Goal: Information Seeking & Learning: Understand process/instructions

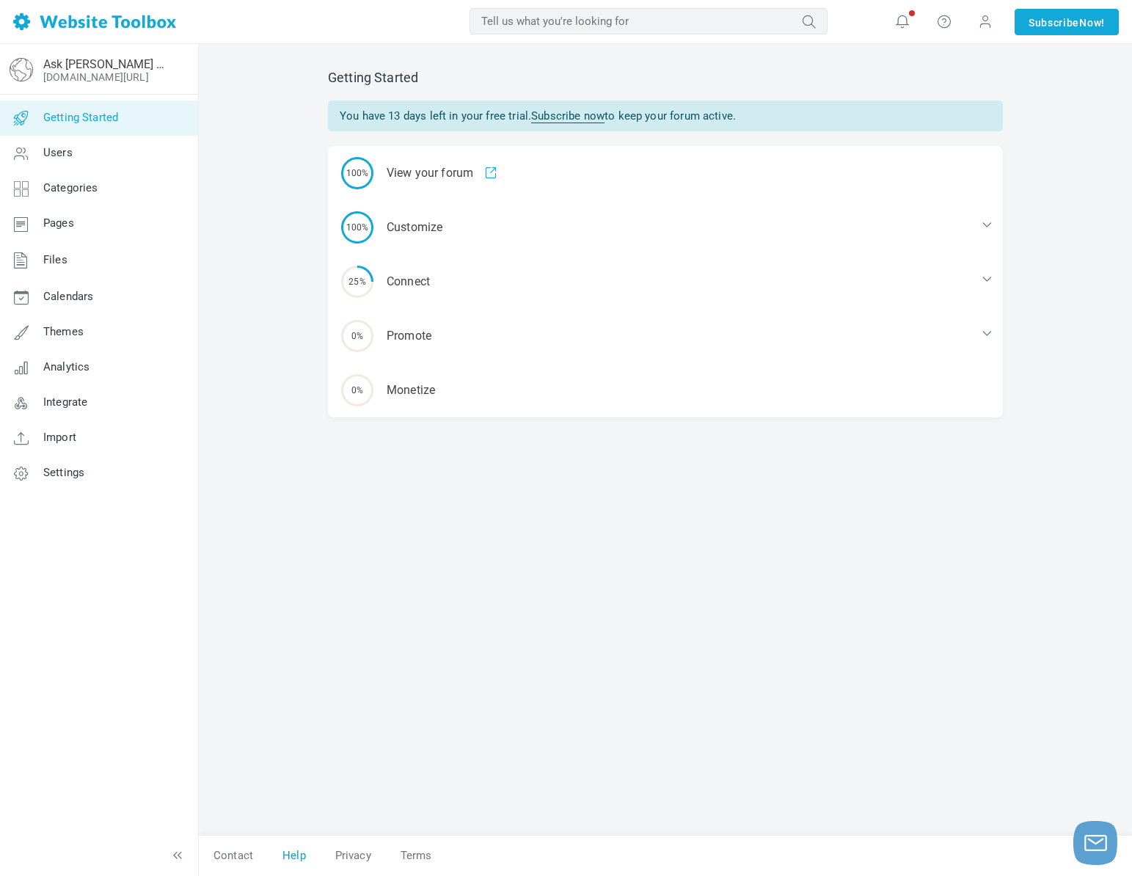
click at [292, 861] on link "Help" at bounding box center [294, 856] width 53 height 26
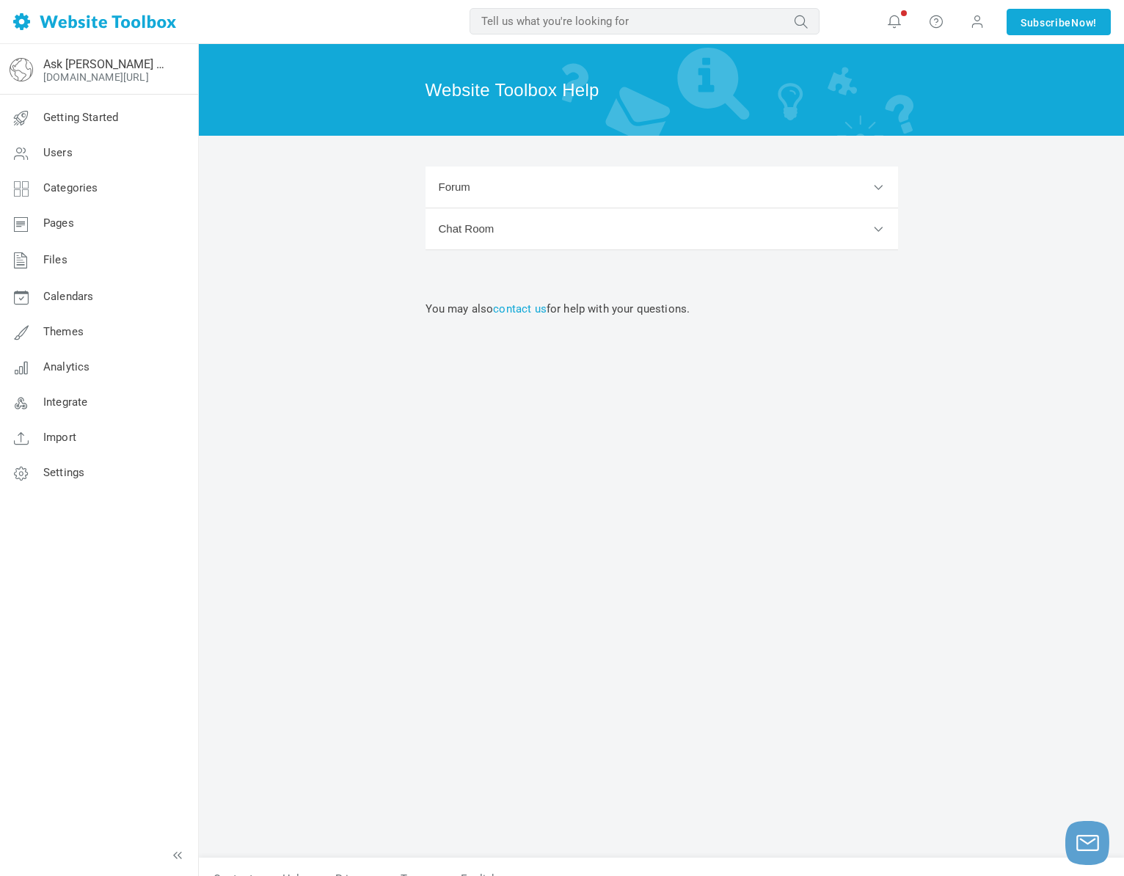
click at [462, 193] on button "Forum" at bounding box center [661, 188] width 472 height 42
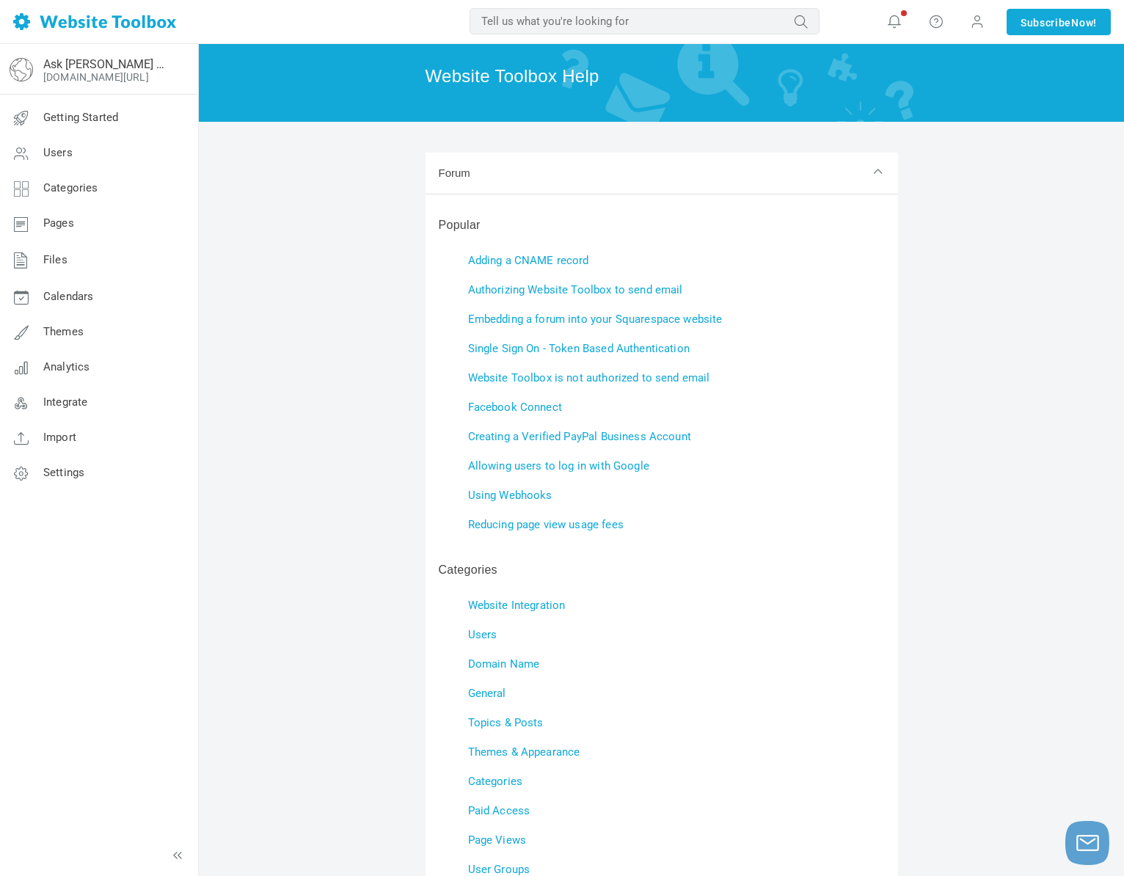
scroll to position [15, 0]
click at [533, 348] on link "Single Sign On - Token Based Authentication" at bounding box center [579, 347] width 222 height 13
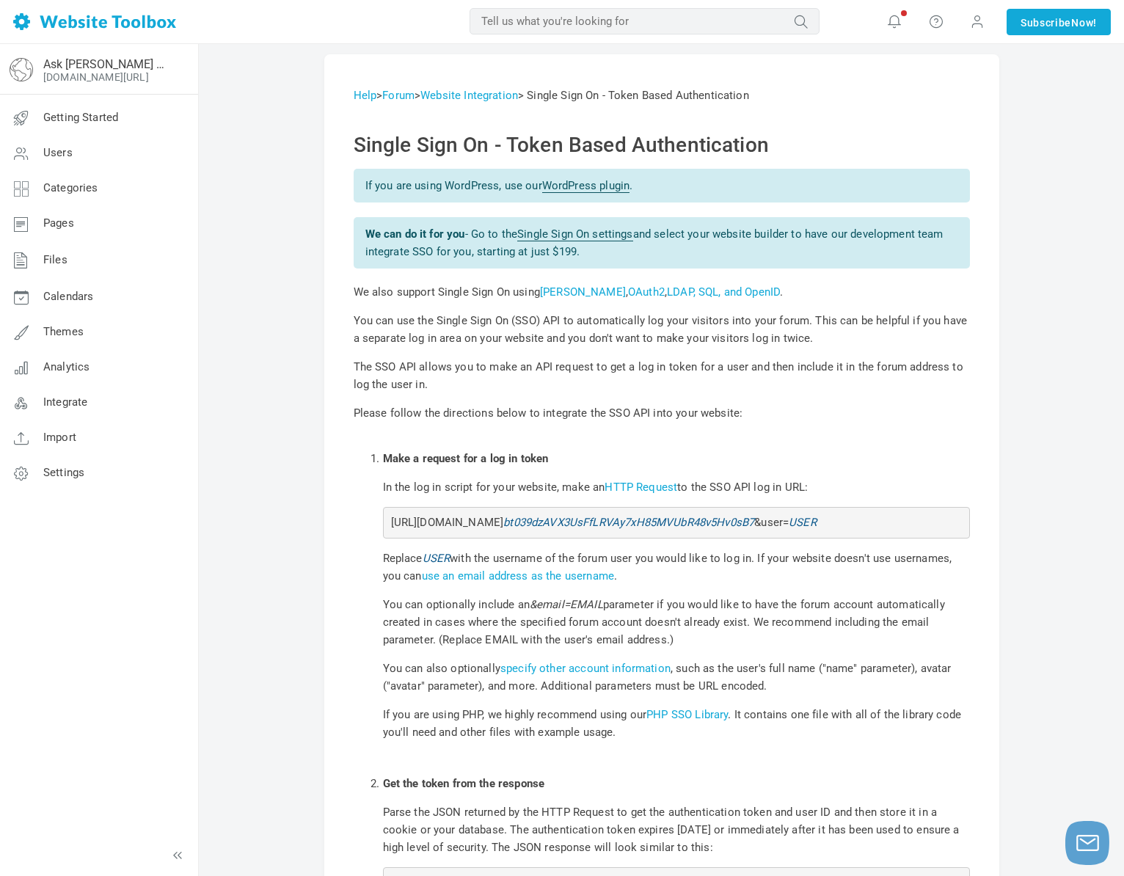
scroll to position [3, 0]
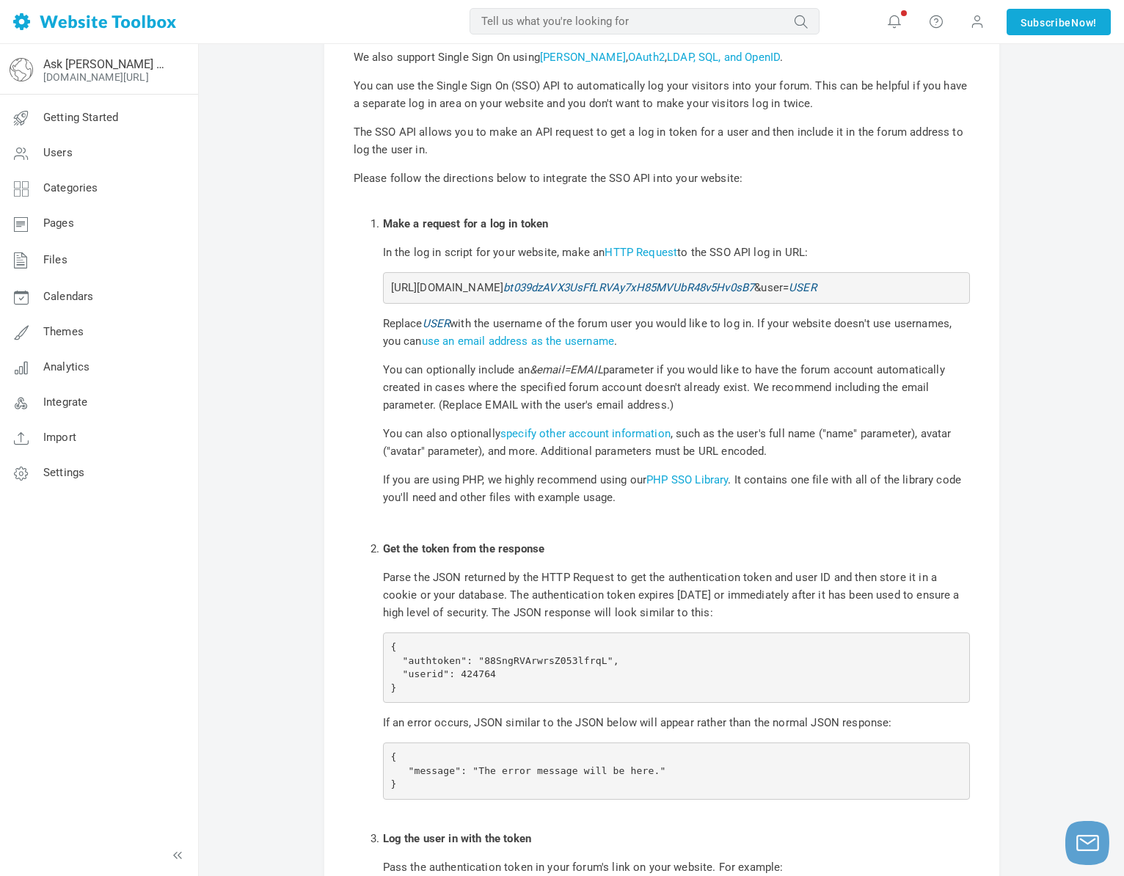
click at [699, 620] on li "Get the token from the response Parse the JSON returned by the HTTP Request to …" at bounding box center [676, 668] width 587 height 290
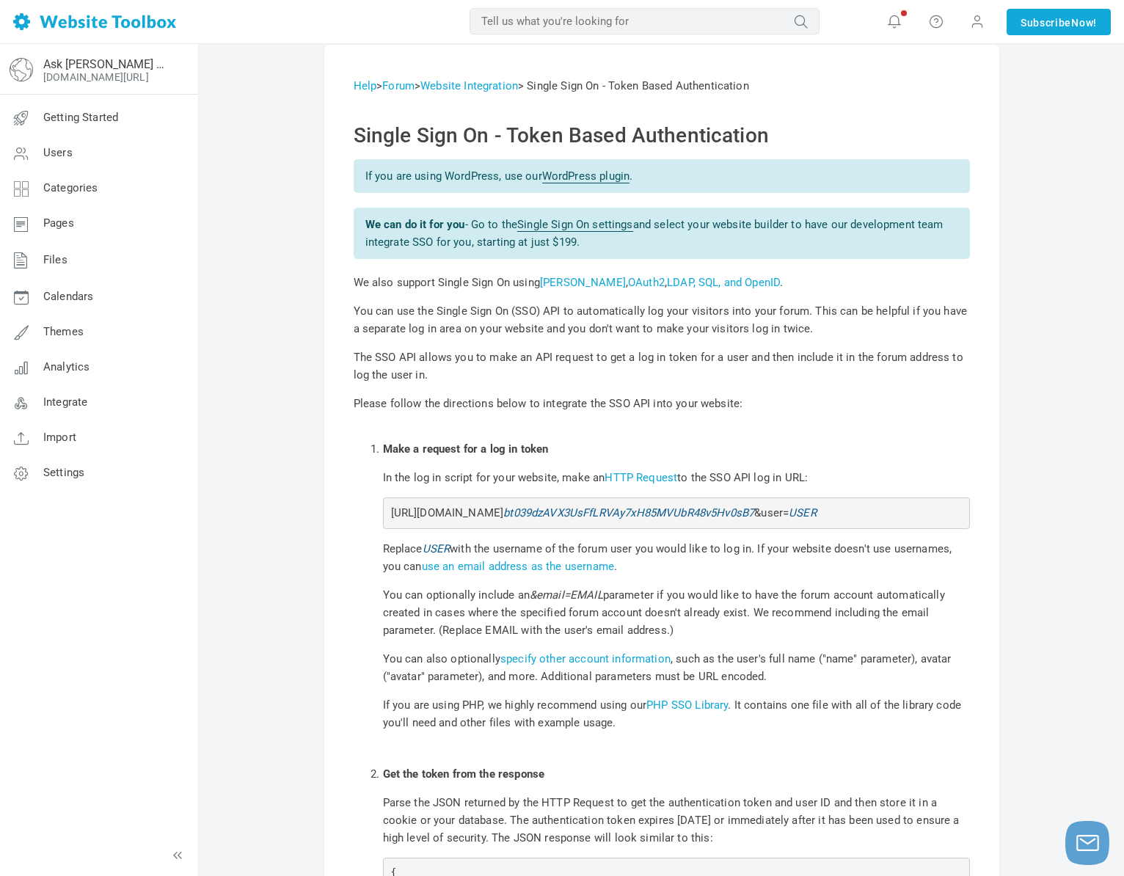
scroll to position [0, 0]
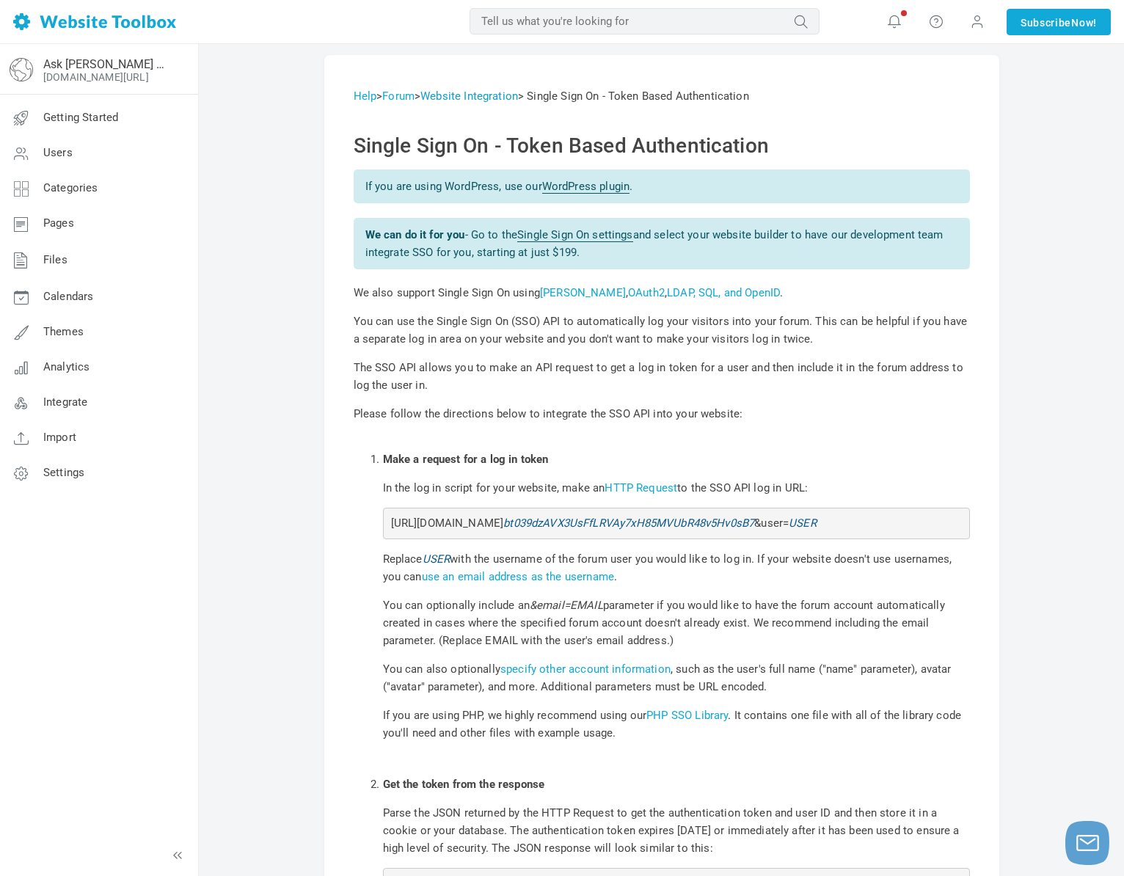
click at [501, 99] on link "Website Integration" at bounding box center [469, 95] width 98 height 13
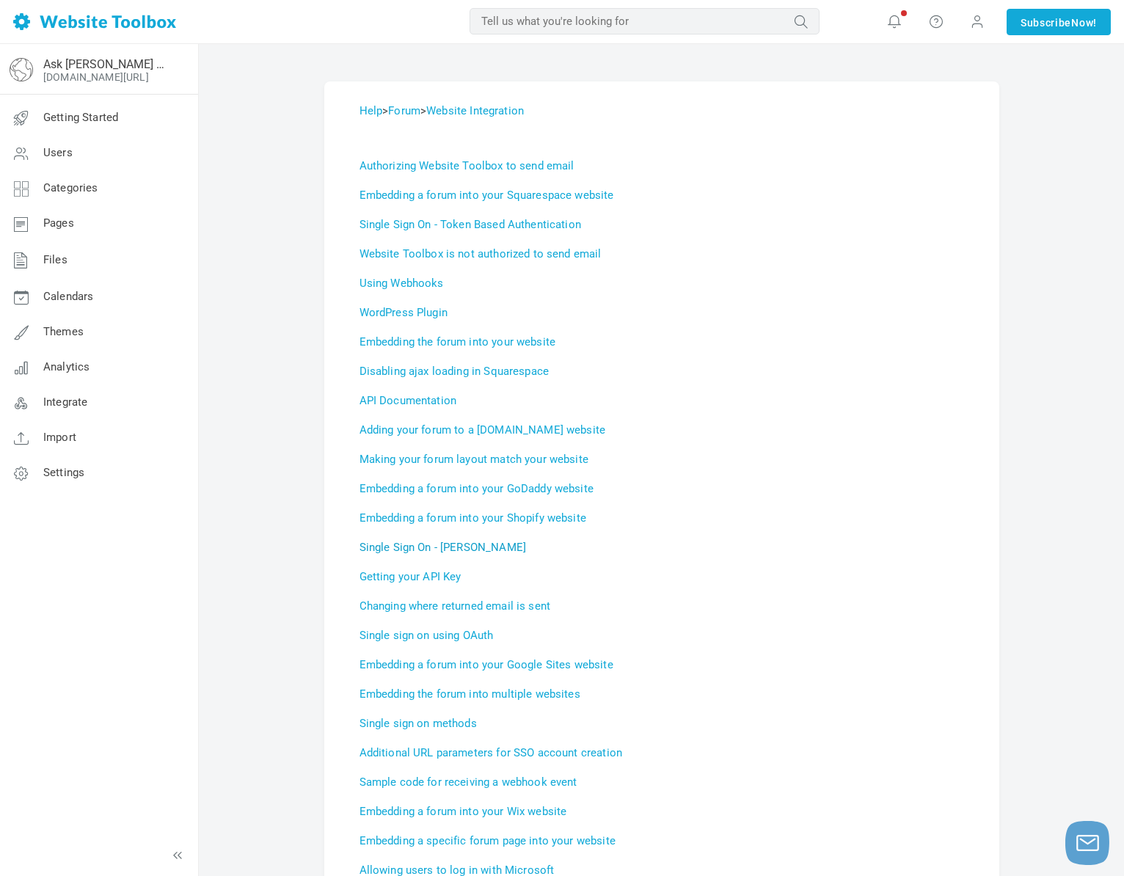
click at [453, 554] on link "Single Sign On - [PERSON_NAME]" at bounding box center [442, 547] width 167 height 13
